Goal: Information Seeking & Learning: Learn about a topic

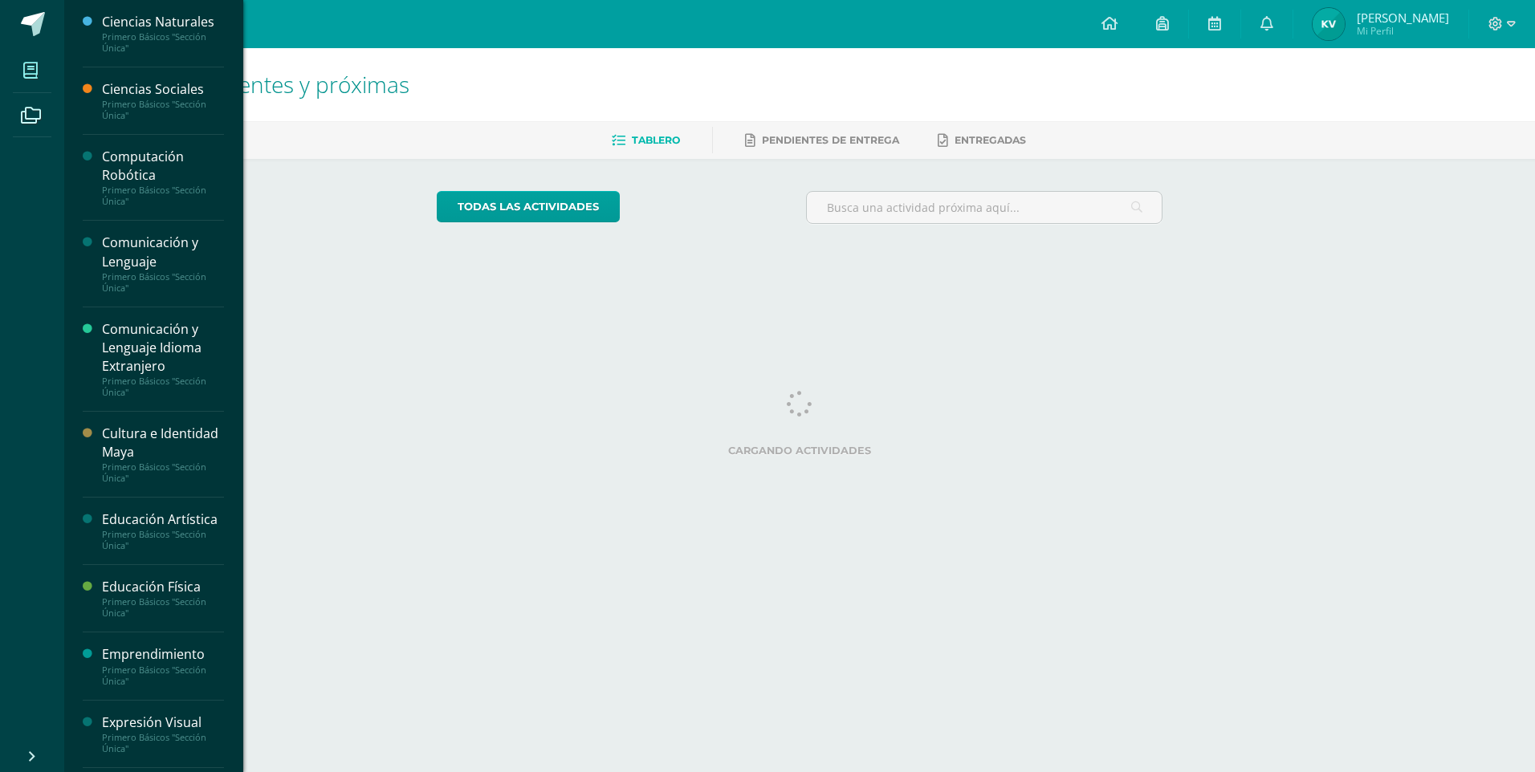
click at [26, 78] on icon at bounding box center [30, 71] width 14 height 16
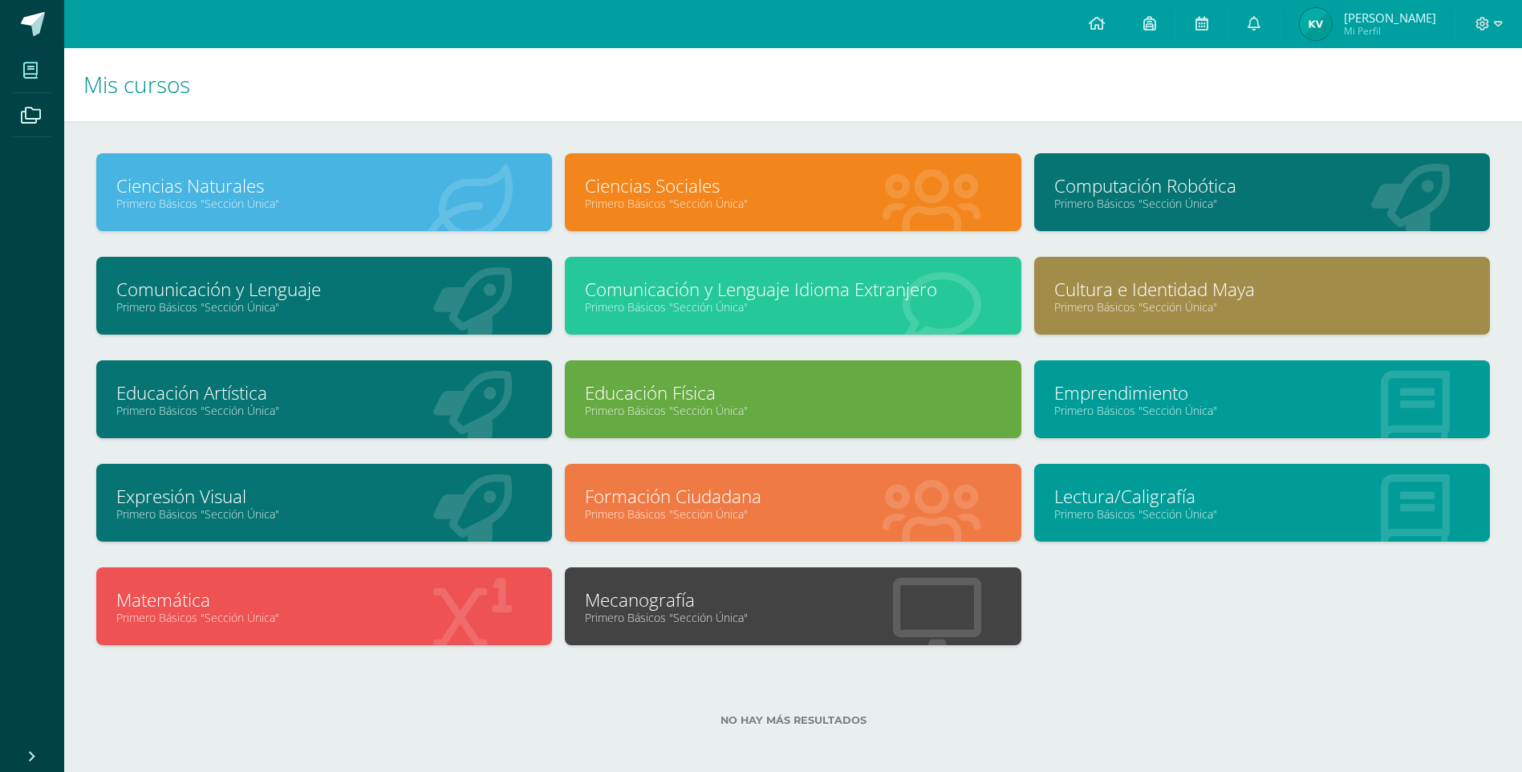
click at [230, 396] on link "Educación Artística" at bounding box center [324, 392] width 416 height 25
click at [371, 502] on link "Expresión Visual" at bounding box center [324, 496] width 416 height 25
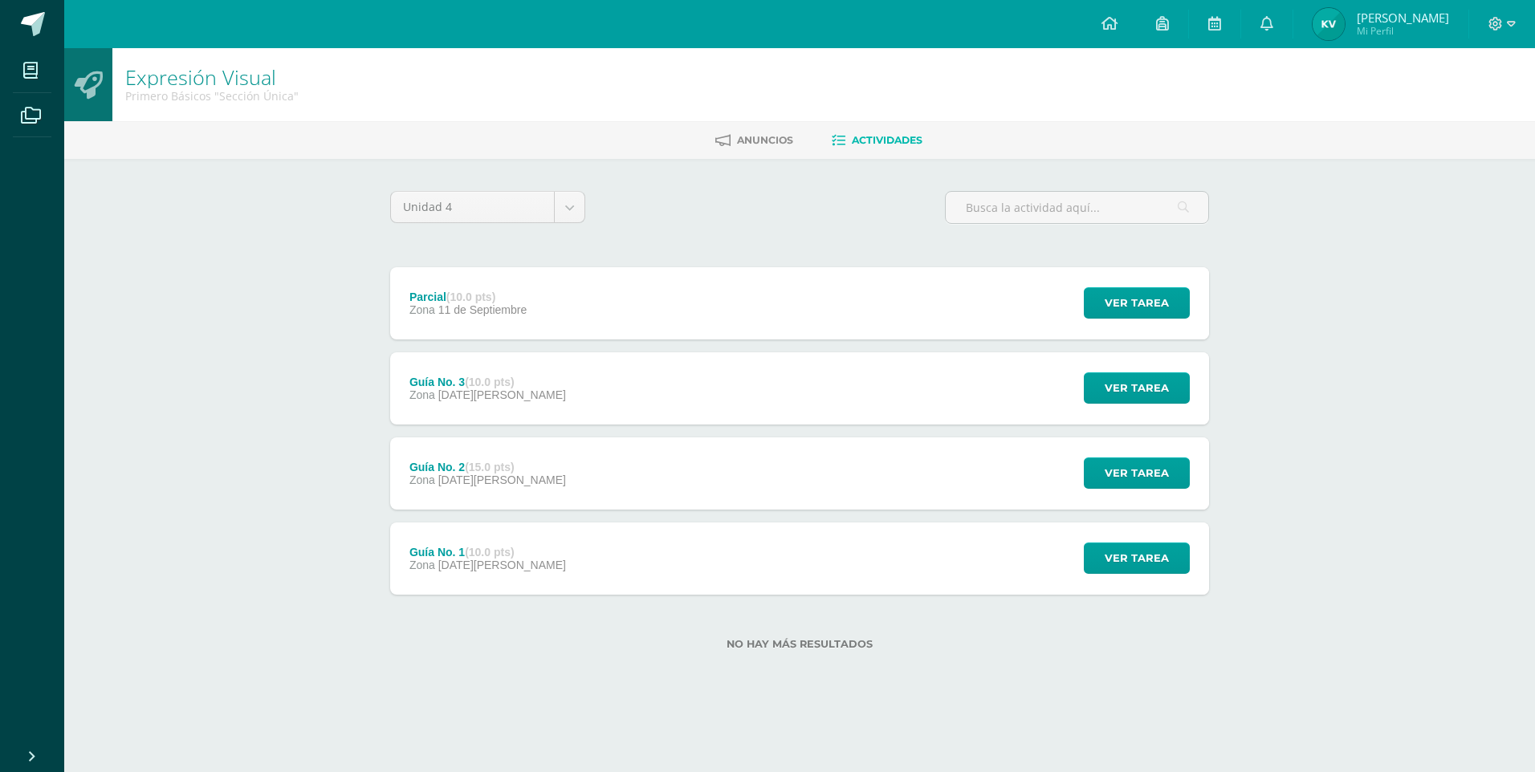
click at [574, 404] on div "Guía No. 3 (10.0 pts) Zona [DATE][PERSON_NAME] Ver tarea Guía No. 3 Expresión V…" at bounding box center [799, 388] width 819 height 72
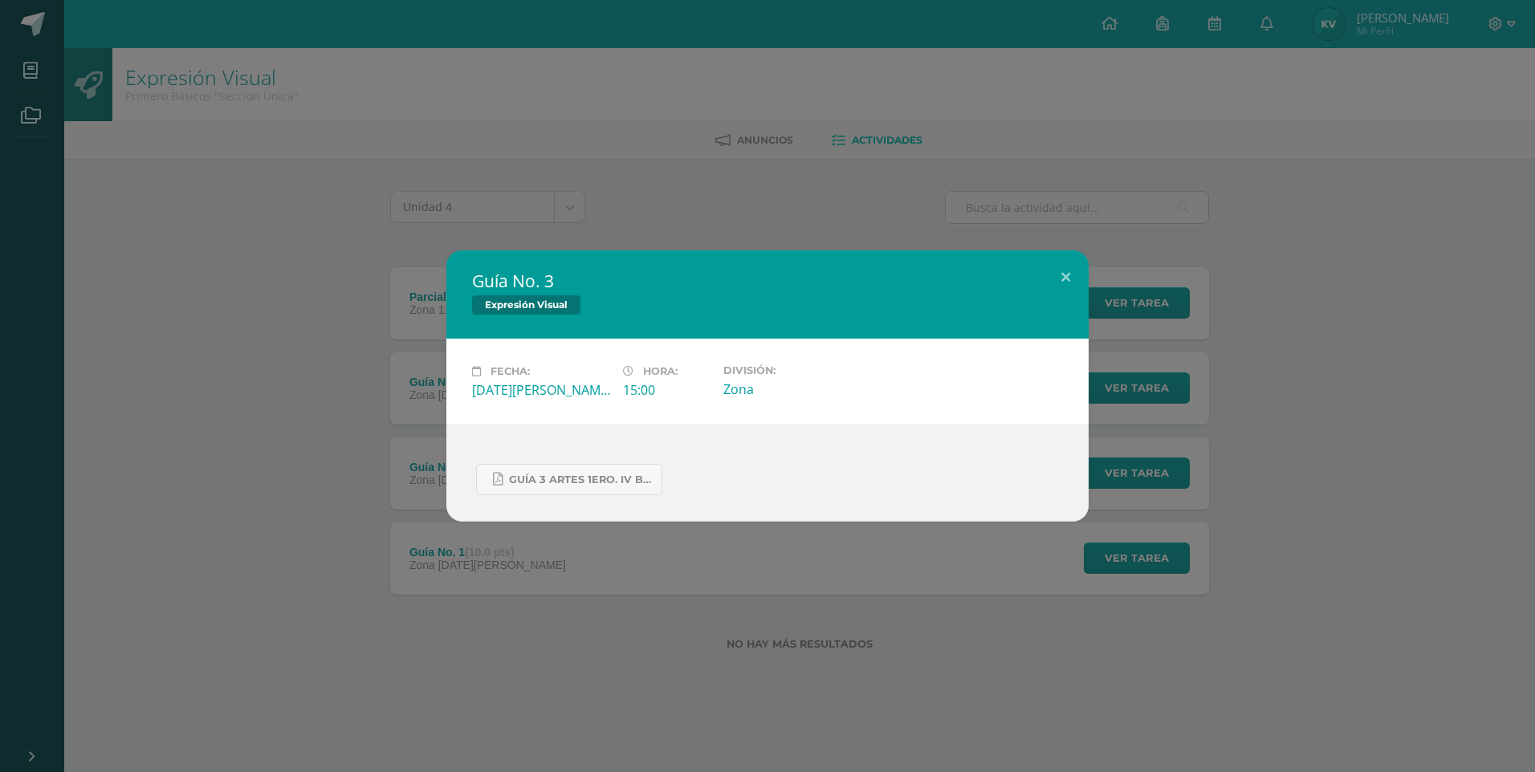
click at [696, 173] on div "Guía No. 3 Expresión Visual Fecha: [DATE][PERSON_NAME] Hora: 15:00 División: Zo…" at bounding box center [767, 386] width 1535 height 772
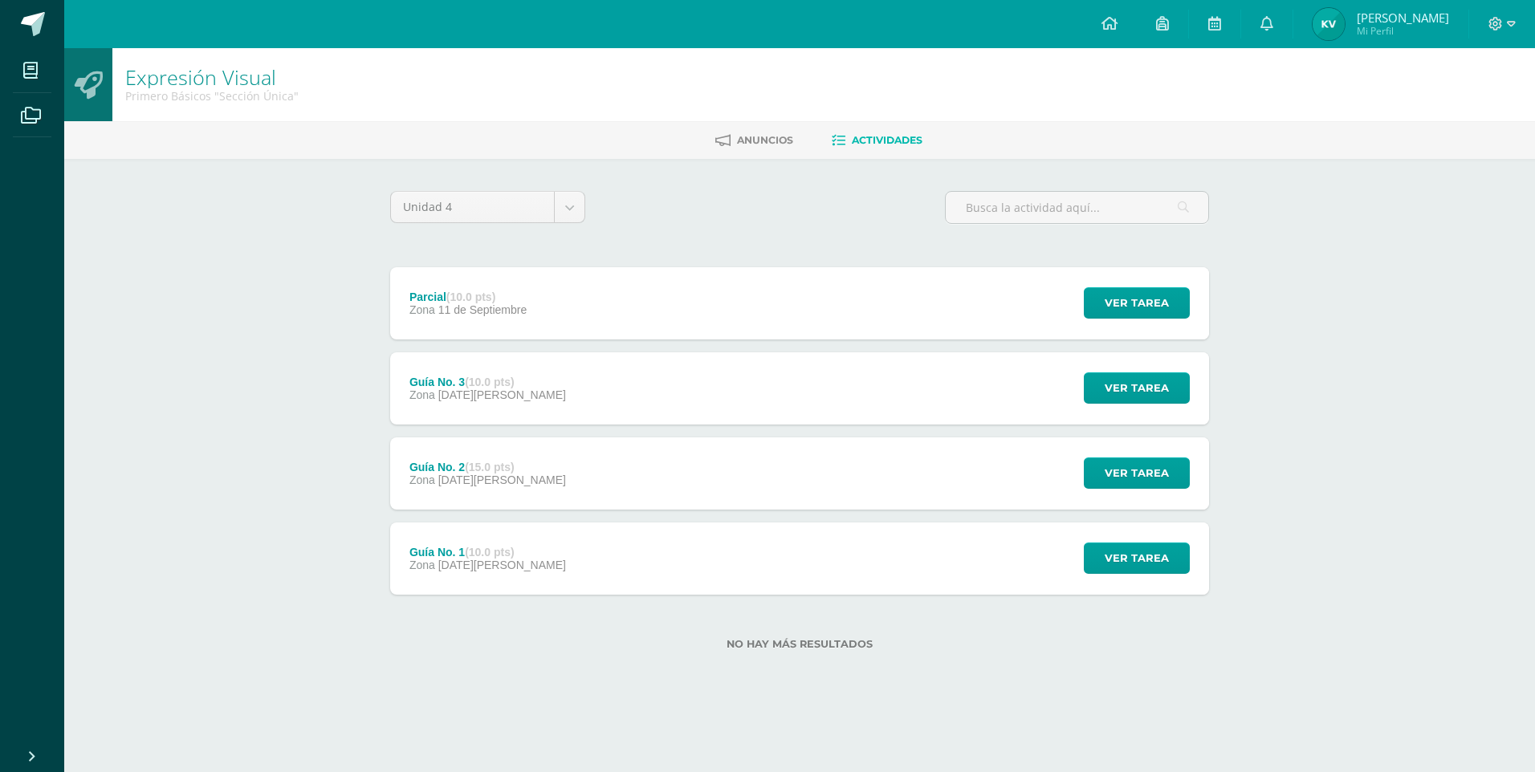
click at [663, 304] on div "Expresión Visual" at bounding box center [767, 314] width 531 height 21
click at [623, 313] on div "Parcial (10.0 pts) Zona [DATE] Ver tarea Parcial Expresión Visual Cargando cont…" at bounding box center [799, 303] width 819 height 72
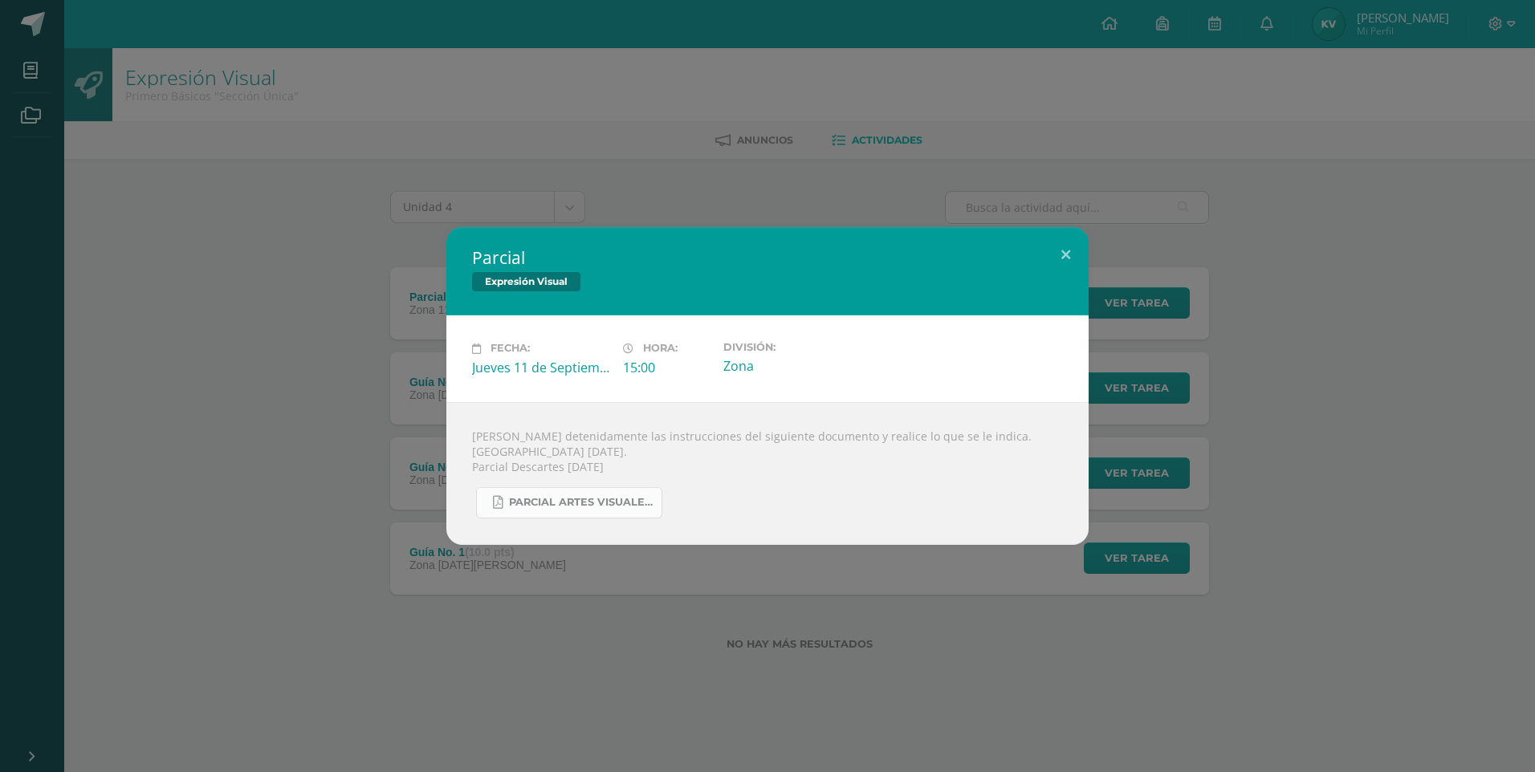
click at [539, 490] on link "PARCIAL ARTES VISUALES. IV BIM.docx.pdf" at bounding box center [569, 502] width 186 height 31
click at [699, 222] on div "Parcial Expresión Visual Fecha: [DATE] Hora: 15:00 División: Zona" at bounding box center [767, 386] width 1535 height 772
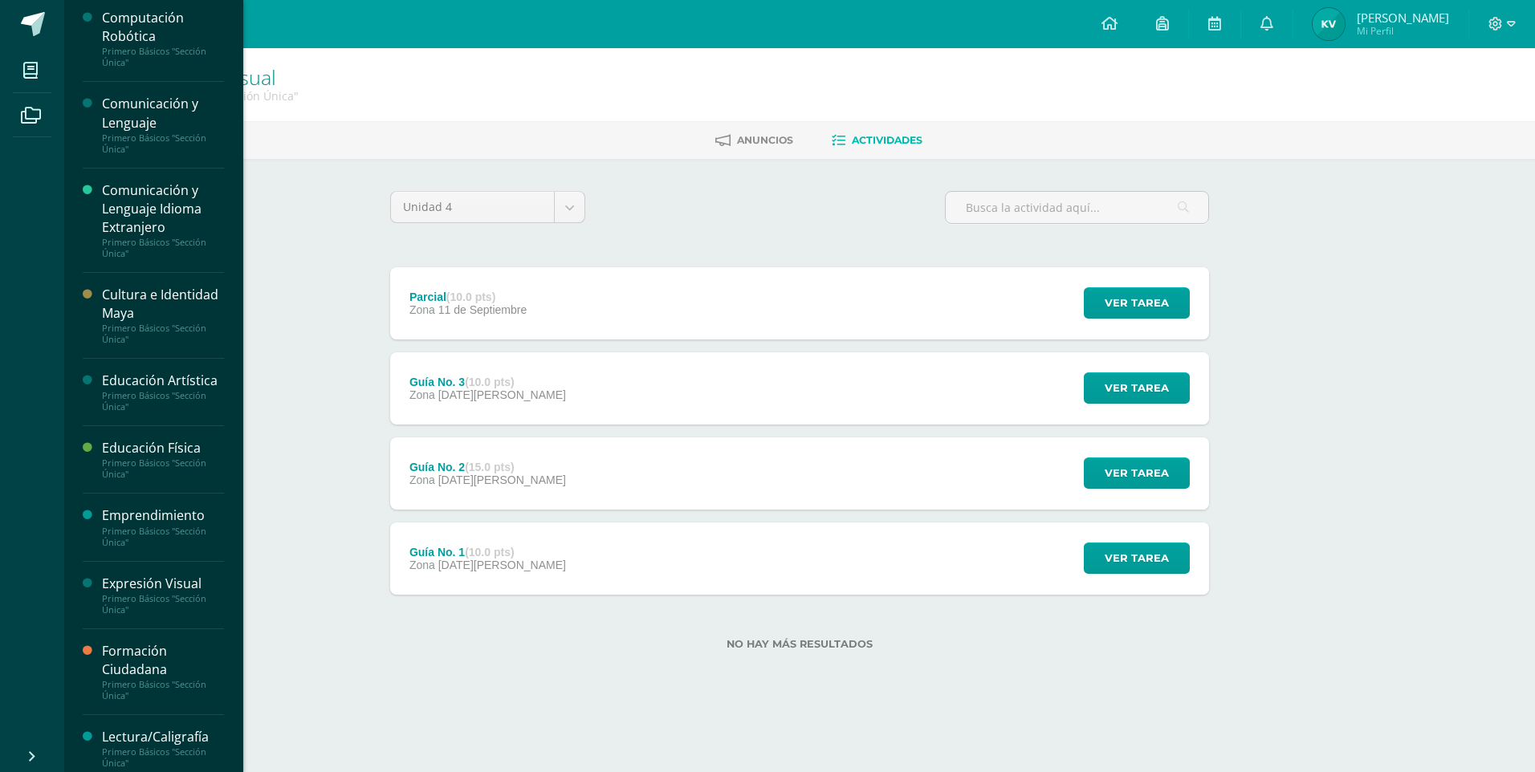
scroll to position [284, 0]
